Goal: Transaction & Acquisition: Book appointment/travel/reservation

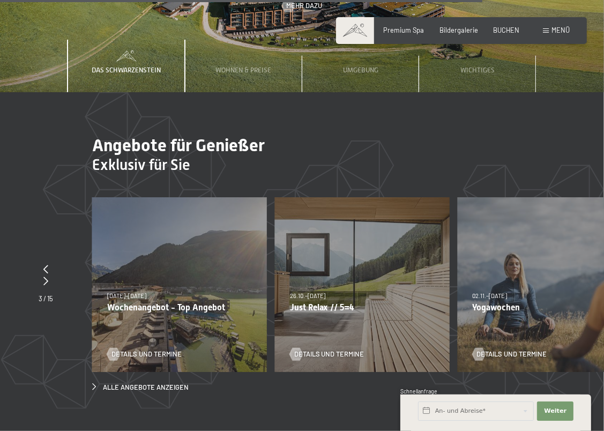
scroll to position [3482, 0]
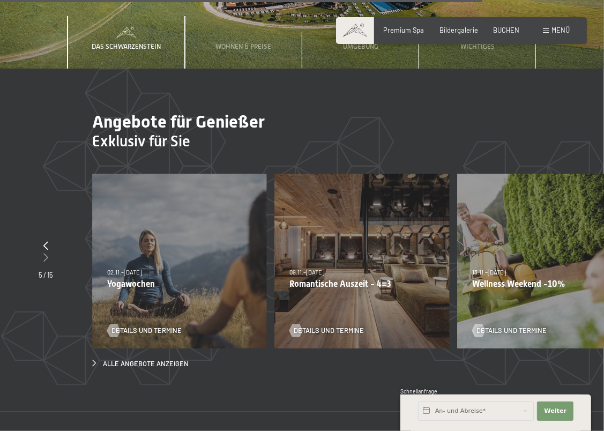
click at [47, 253] on icon at bounding box center [45, 257] width 5 height 9
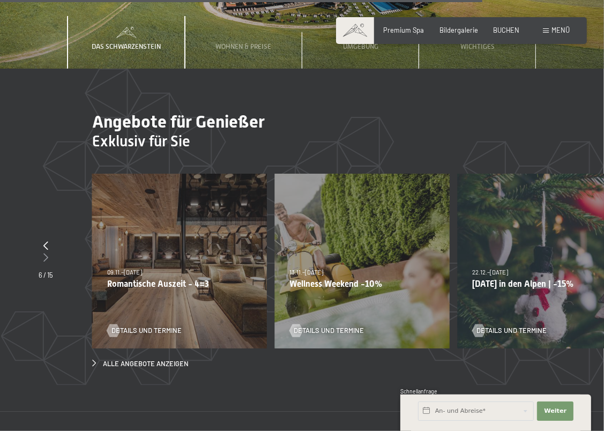
click at [47, 253] on icon at bounding box center [45, 257] width 5 height 9
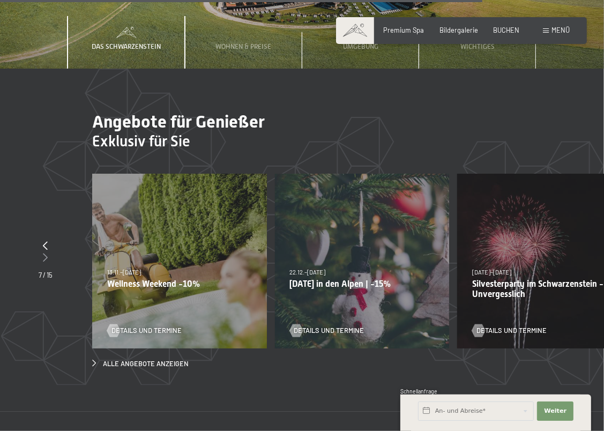
click at [47, 253] on icon at bounding box center [45, 257] width 5 height 9
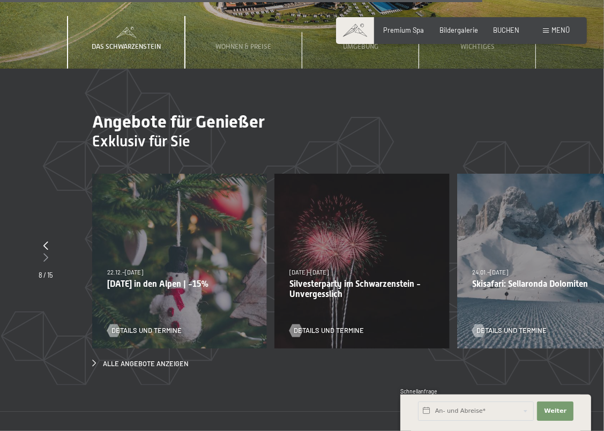
click at [47, 253] on icon at bounding box center [45, 257] width 5 height 9
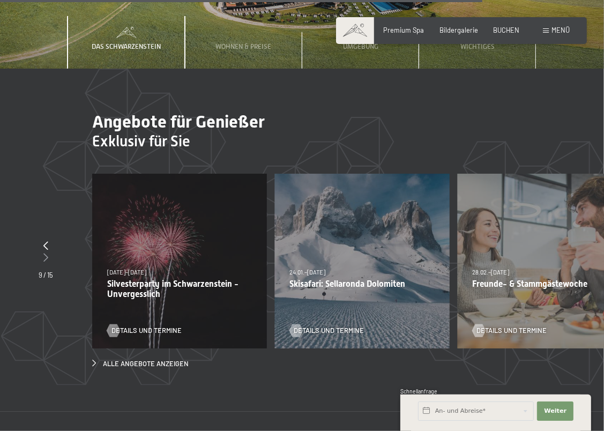
click at [47, 253] on icon at bounding box center [45, 257] width 5 height 9
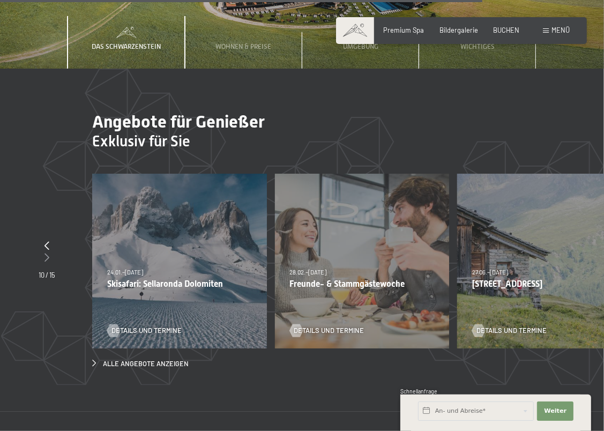
click at [47, 253] on icon at bounding box center [46, 257] width 5 height 9
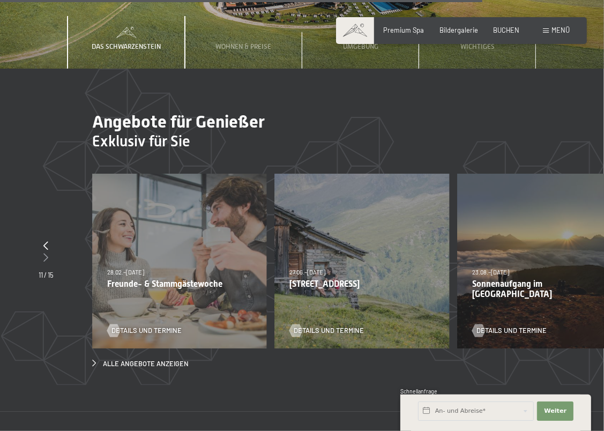
click at [47, 253] on icon at bounding box center [46, 257] width 5 height 9
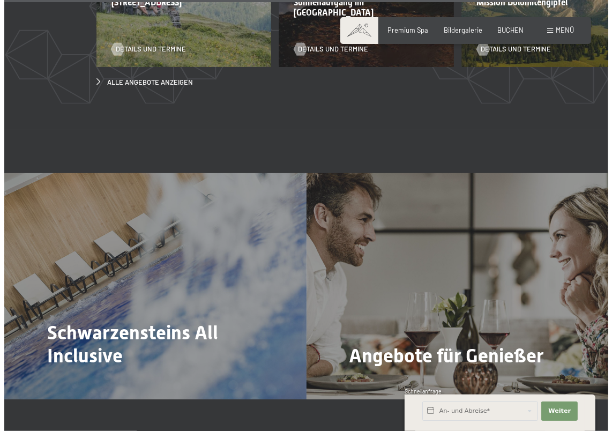
scroll to position [3857, 0]
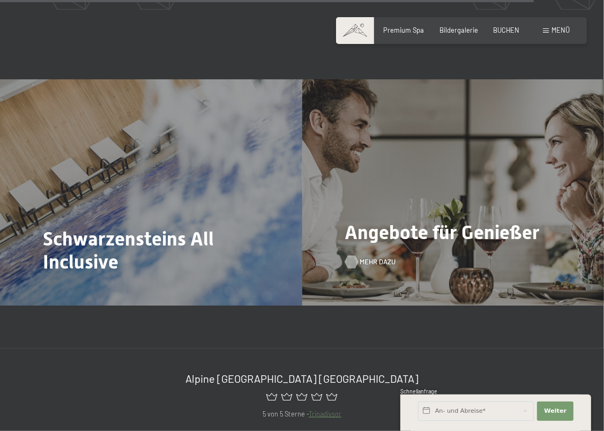
click at [365, 257] on span "Mehr dazu" at bounding box center [378, 262] width 36 height 10
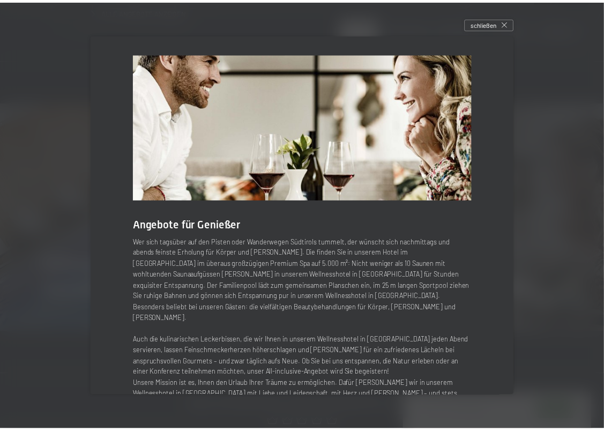
scroll to position [46, 0]
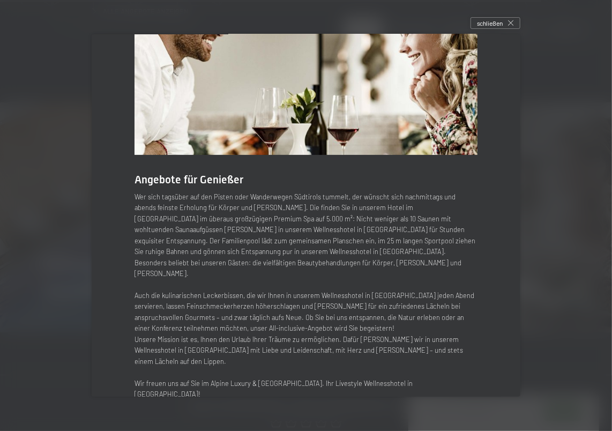
click at [552, 243] on div at bounding box center [306, 215] width 612 height 431
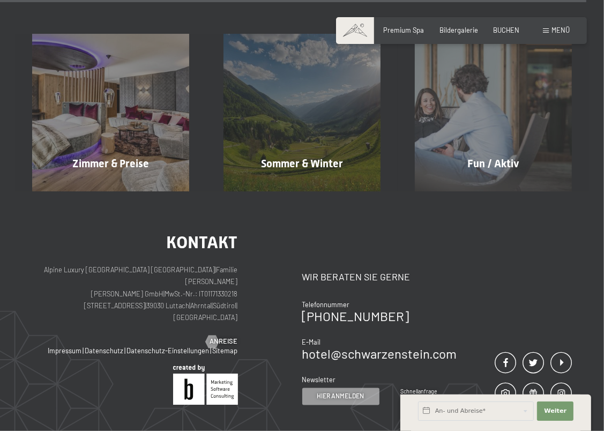
scroll to position [4285, 0]
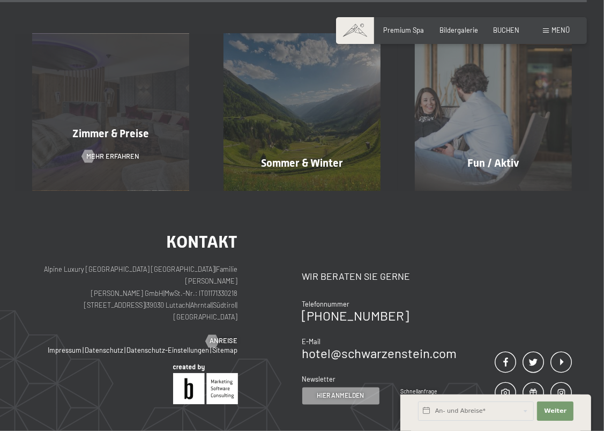
click at [88, 97] on div "Zimmer & Preise Mehr erfahren" at bounding box center [110, 112] width 191 height 157
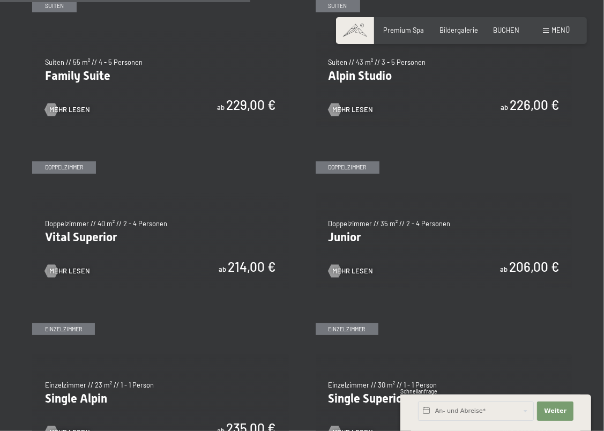
scroll to position [1018, 0]
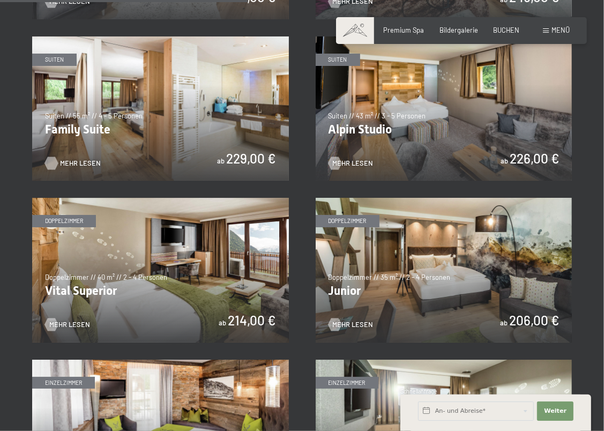
click at [66, 159] on span "Mehr Lesen" at bounding box center [80, 164] width 41 height 10
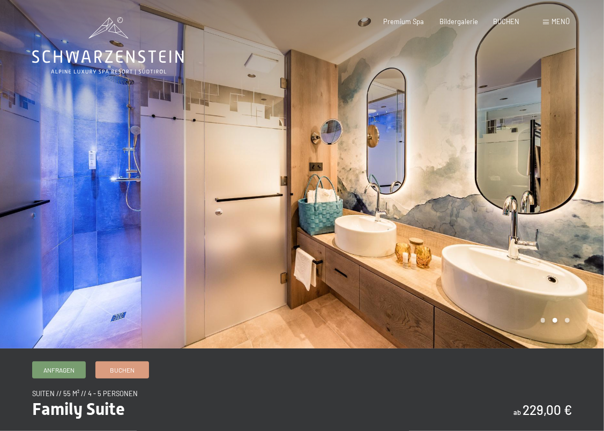
click at [585, 173] on div at bounding box center [453, 174] width 302 height 348
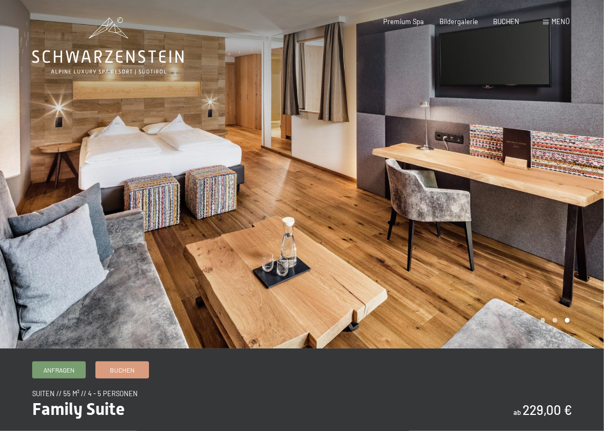
click at [585, 173] on div at bounding box center [453, 174] width 302 height 348
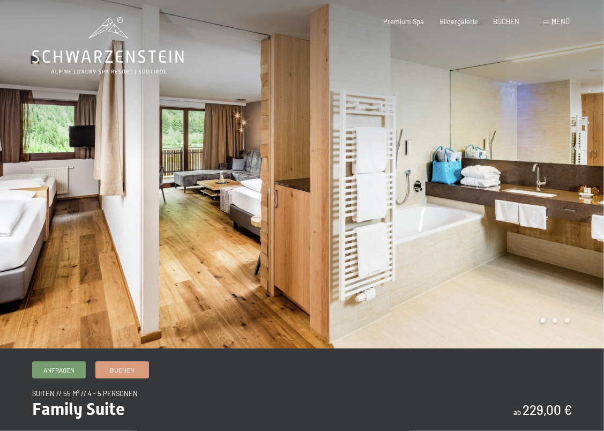
click at [585, 173] on div at bounding box center [453, 174] width 302 height 348
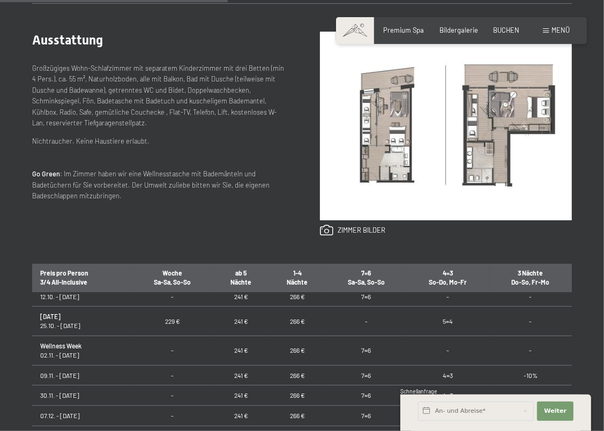
scroll to position [54, 0]
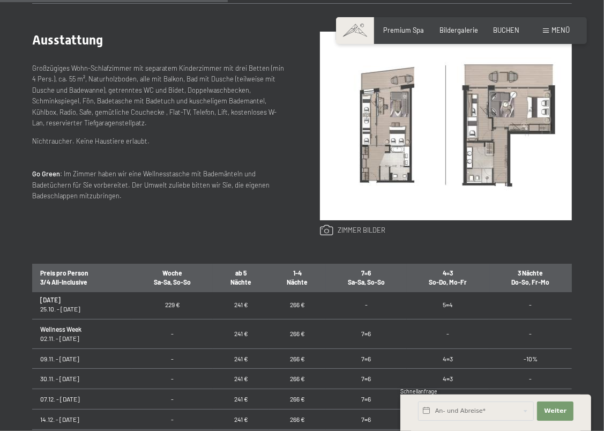
click at [351, 228] on link at bounding box center [352, 230] width 65 height 12
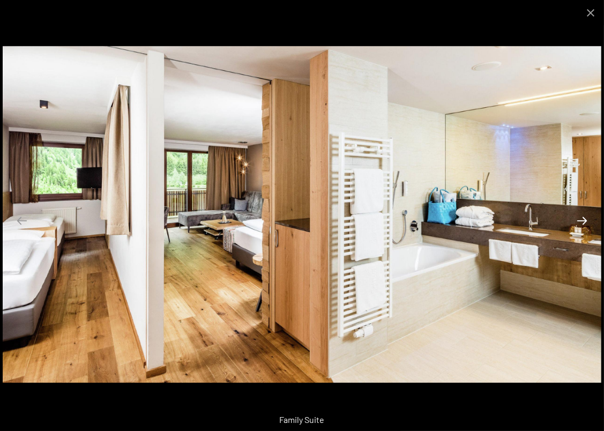
click at [584, 216] on button "Next slide" at bounding box center [581, 220] width 22 height 21
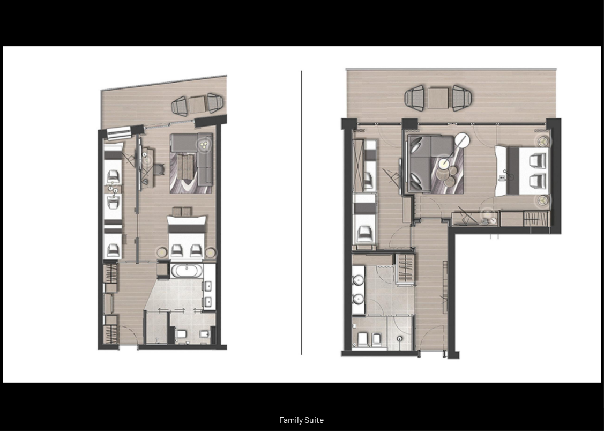
click at [584, 216] on button "Next slide" at bounding box center [587, 220] width 22 height 21
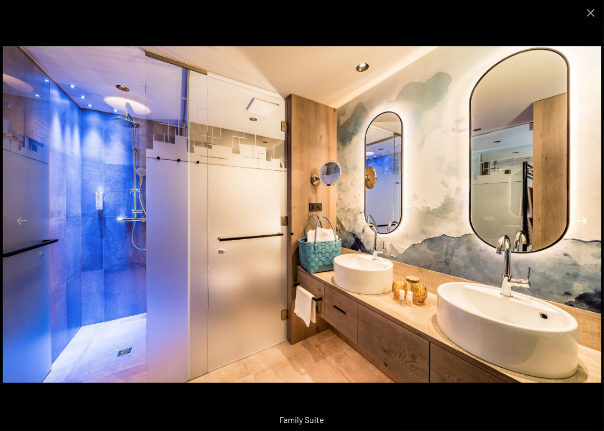
click at [584, 216] on button "Next slide" at bounding box center [581, 220] width 22 height 21
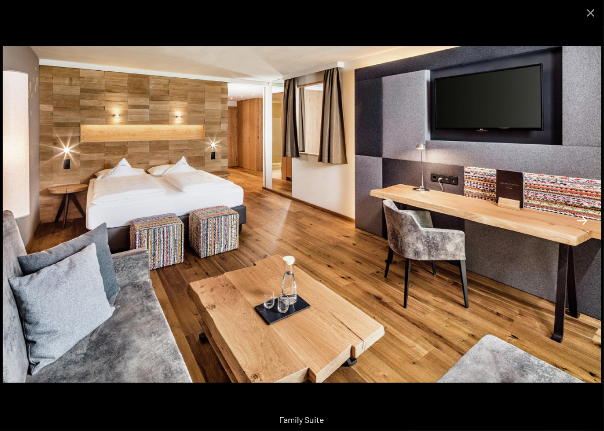
click at [584, 216] on button "Next slide" at bounding box center [581, 220] width 22 height 21
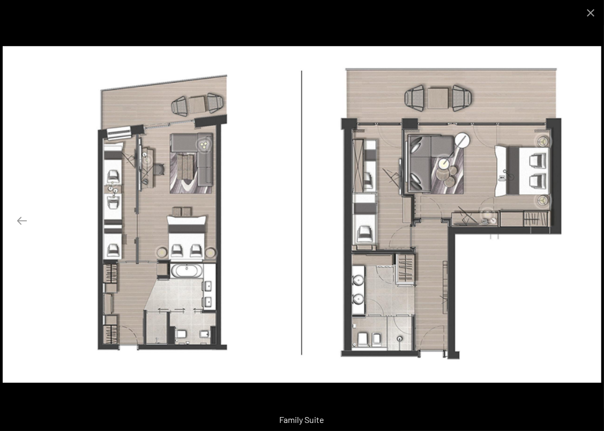
click at [584, 216] on button "Next slide" at bounding box center [581, 220] width 22 height 21
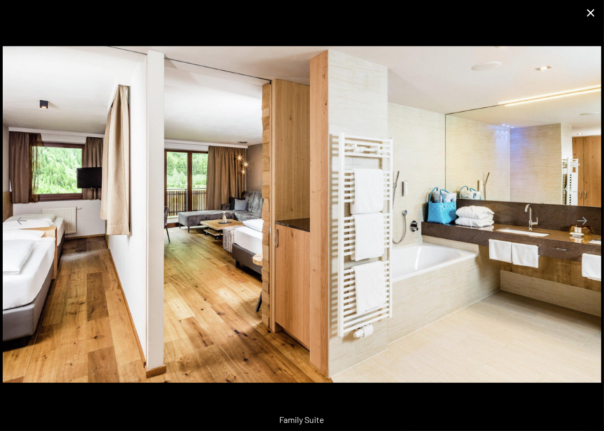
click at [587, 12] on button "Close gallery" at bounding box center [590, 12] width 27 height 25
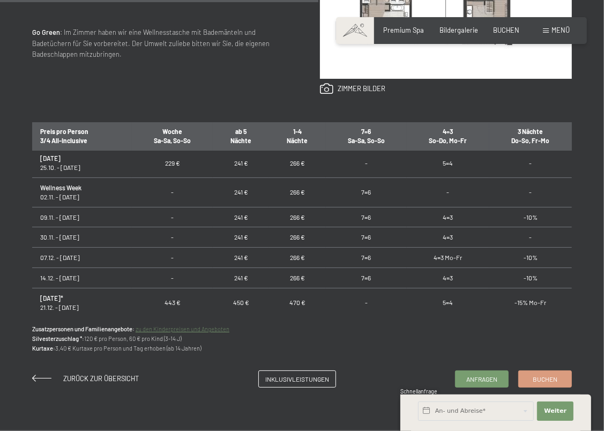
scroll to position [643, 0]
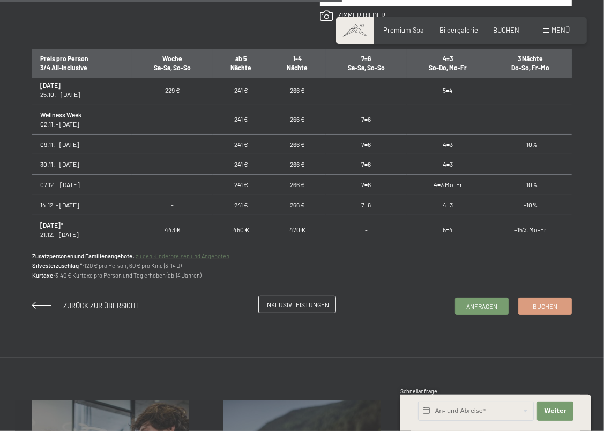
click at [291, 305] on span "Inklusivleistungen" at bounding box center [297, 304] width 64 height 9
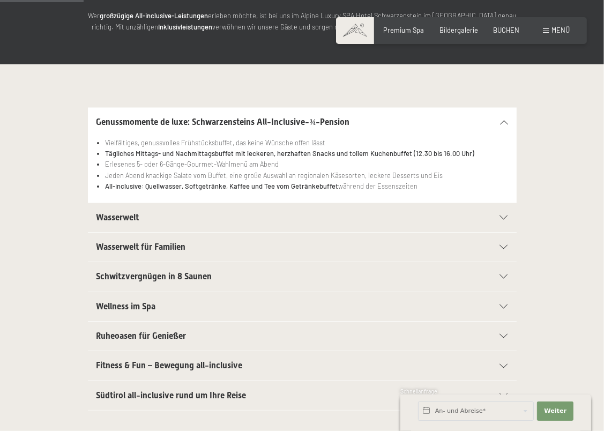
scroll to position [268, 0]
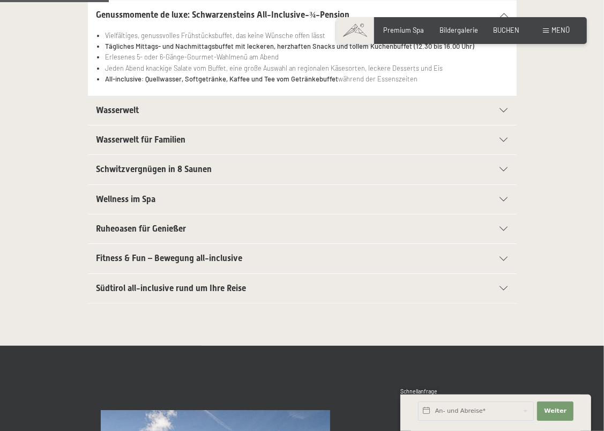
click at [161, 200] on h2 "Wellness im Spa" at bounding box center [281, 199] width 370 height 12
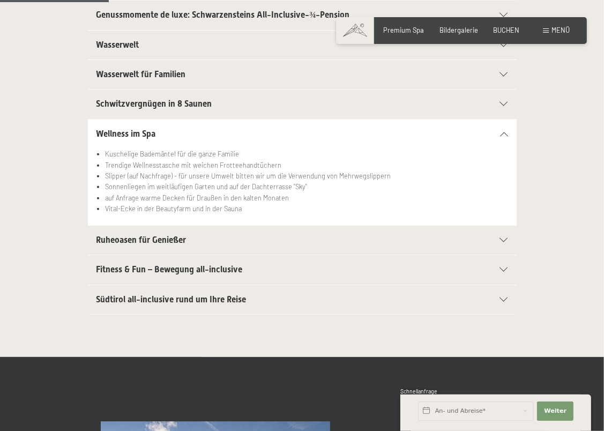
click at [195, 267] on span "Fitness & Fun – Bewegung all-inclusive" at bounding box center [169, 269] width 146 height 10
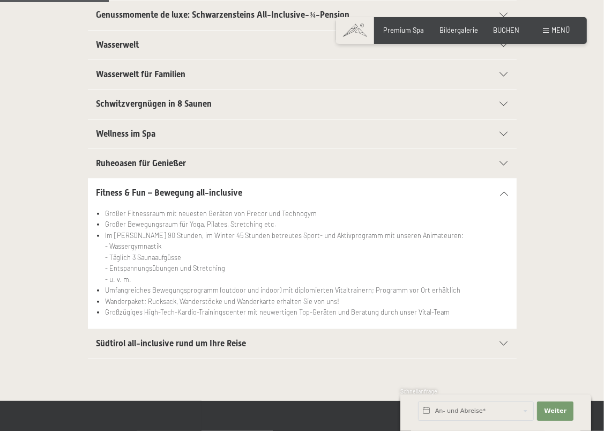
scroll to position [321, 0]
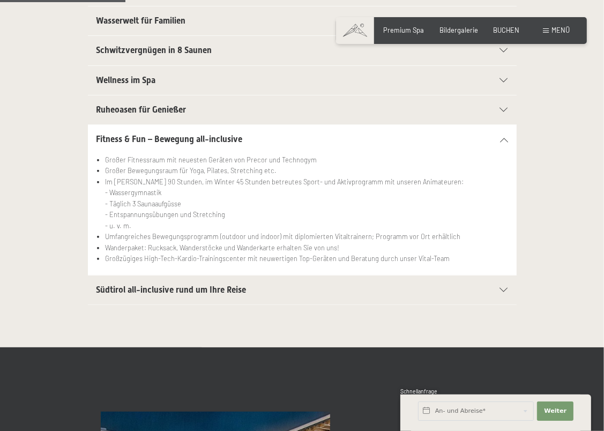
click at [201, 280] on div "Südtirol all-inclusive rund um Ihre Reise" at bounding box center [301, 289] width 411 height 29
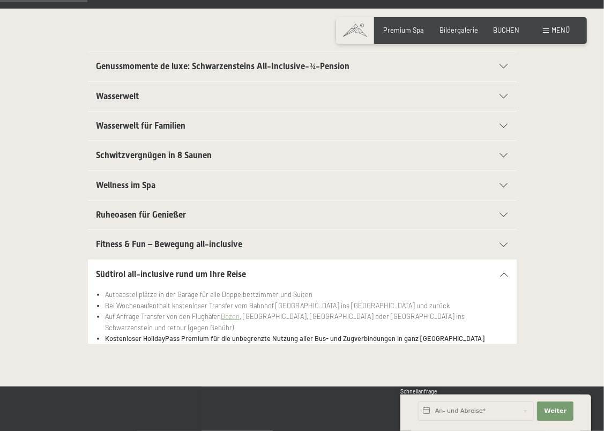
scroll to position [214, 0]
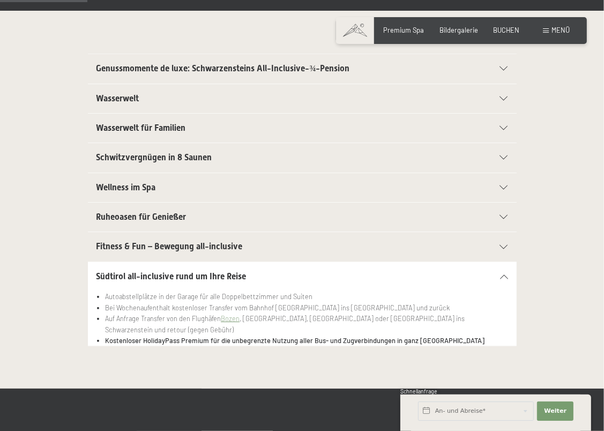
click at [183, 150] on div "Schwitzvergnügen in 8 Saunen" at bounding box center [301, 157] width 411 height 29
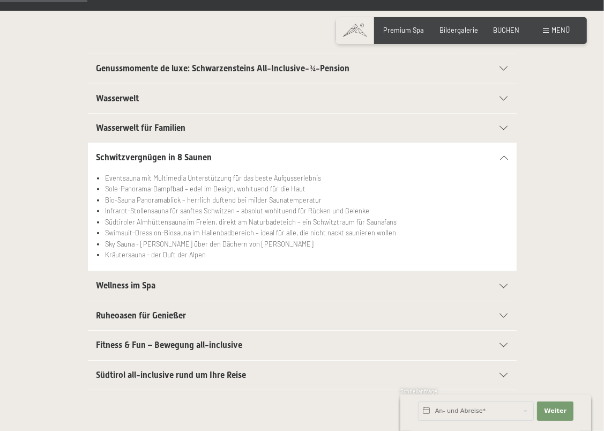
click at [182, 131] on span "Wasserwelt für Familien" at bounding box center [140, 128] width 89 height 10
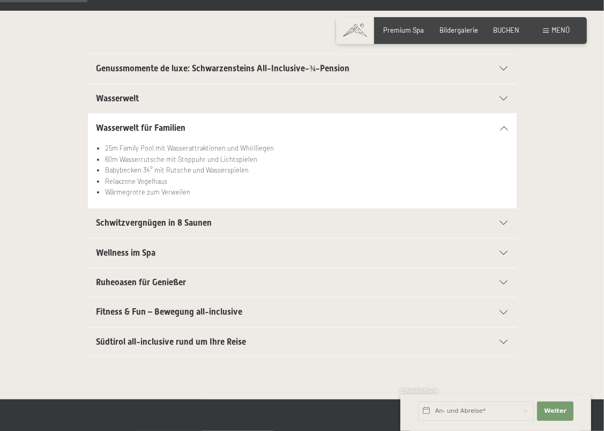
click at [185, 96] on h2 "Wasserwelt" at bounding box center [281, 99] width 370 height 12
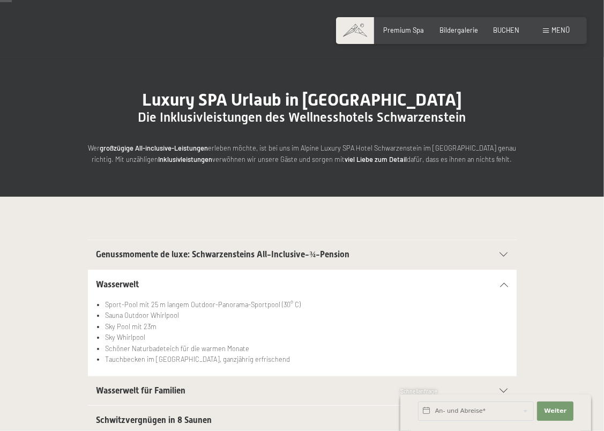
scroll to position [0, 0]
